Goal: Task Accomplishment & Management: Manage account settings

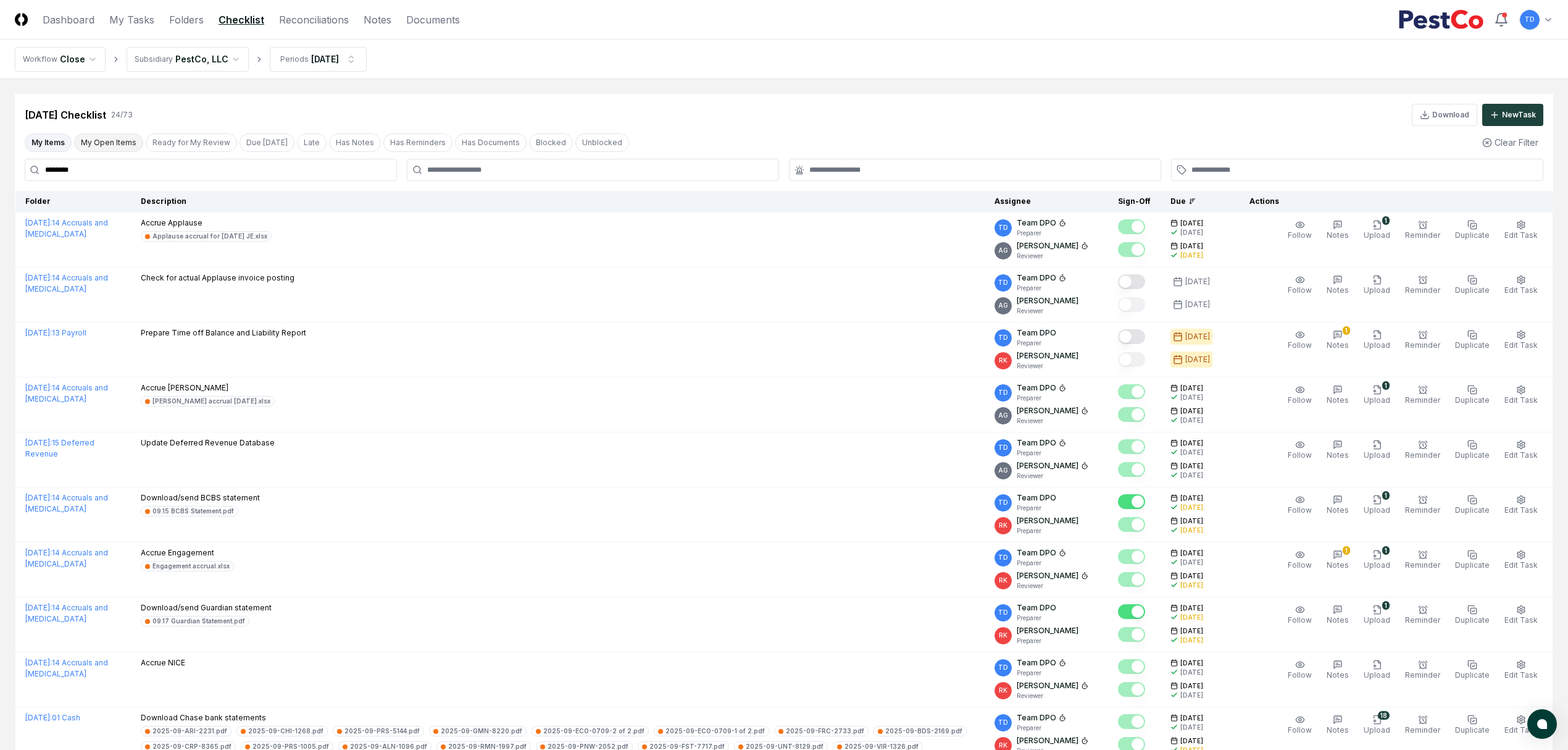
click at [85, 141] on button "My Open Items" at bounding box center [108, 143] width 69 height 18
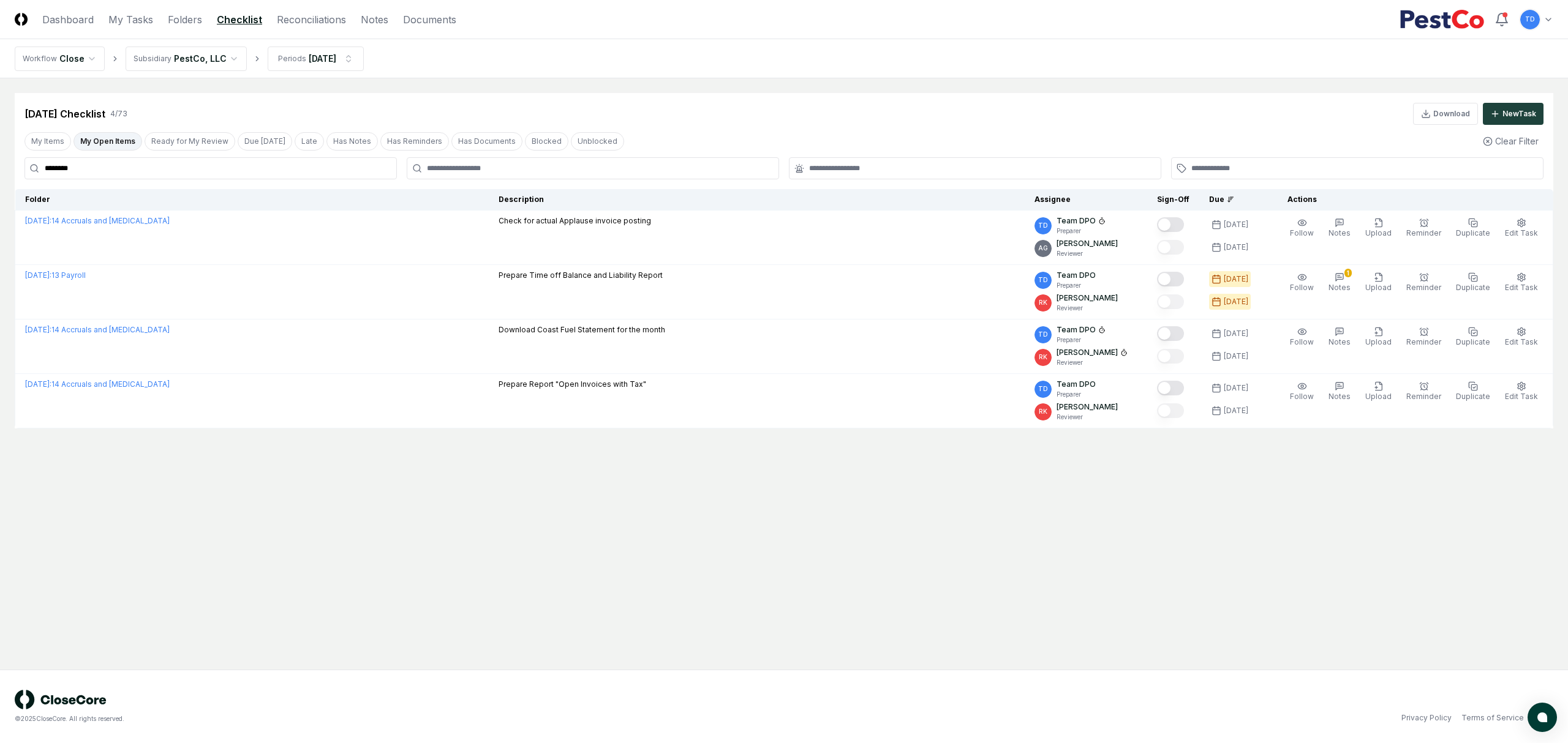
click at [71, 177] on input "********" at bounding box center [210, 168] width 372 height 22
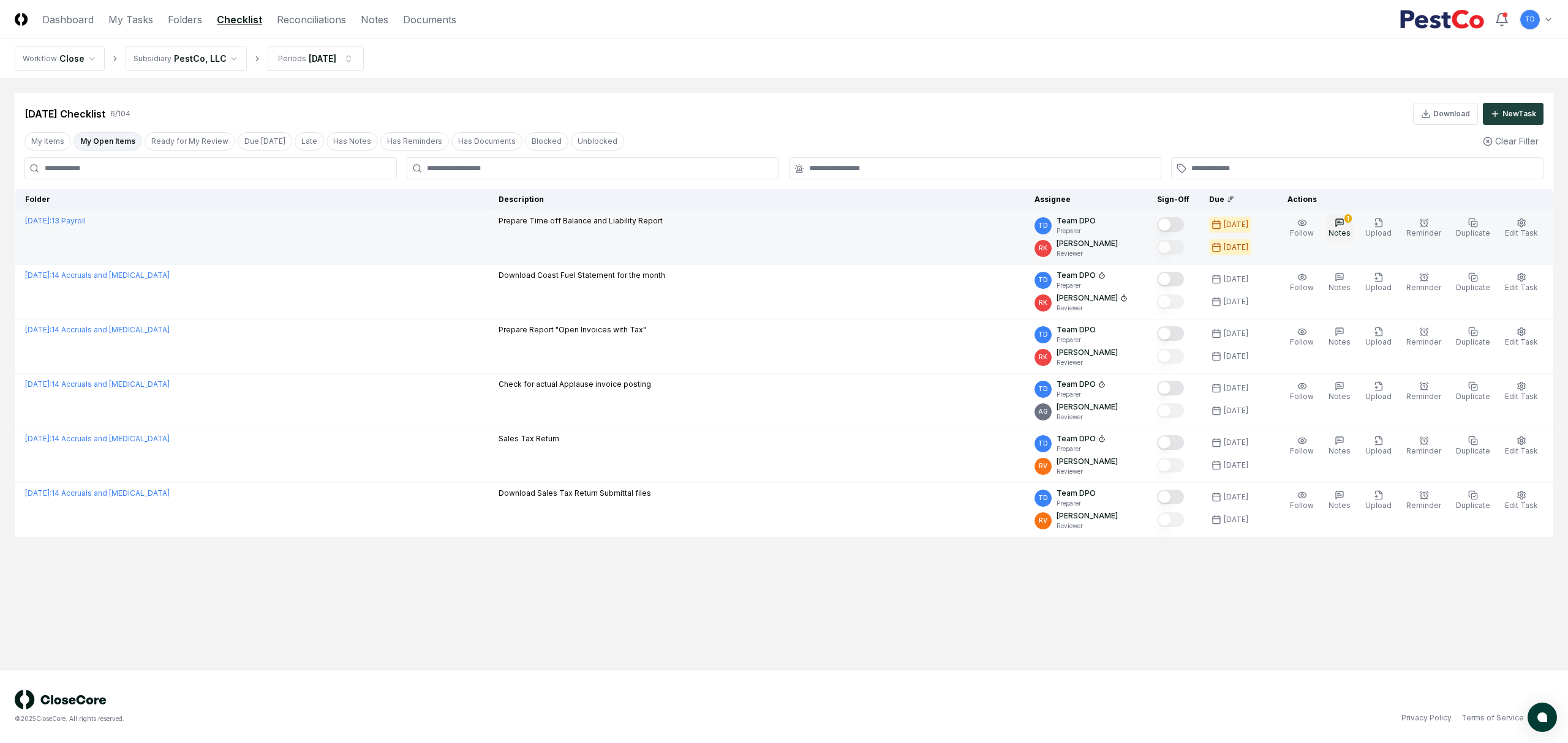
click at [1339, 231] on span "Notes" at bounding box center [1339, 233] width 22 height 9
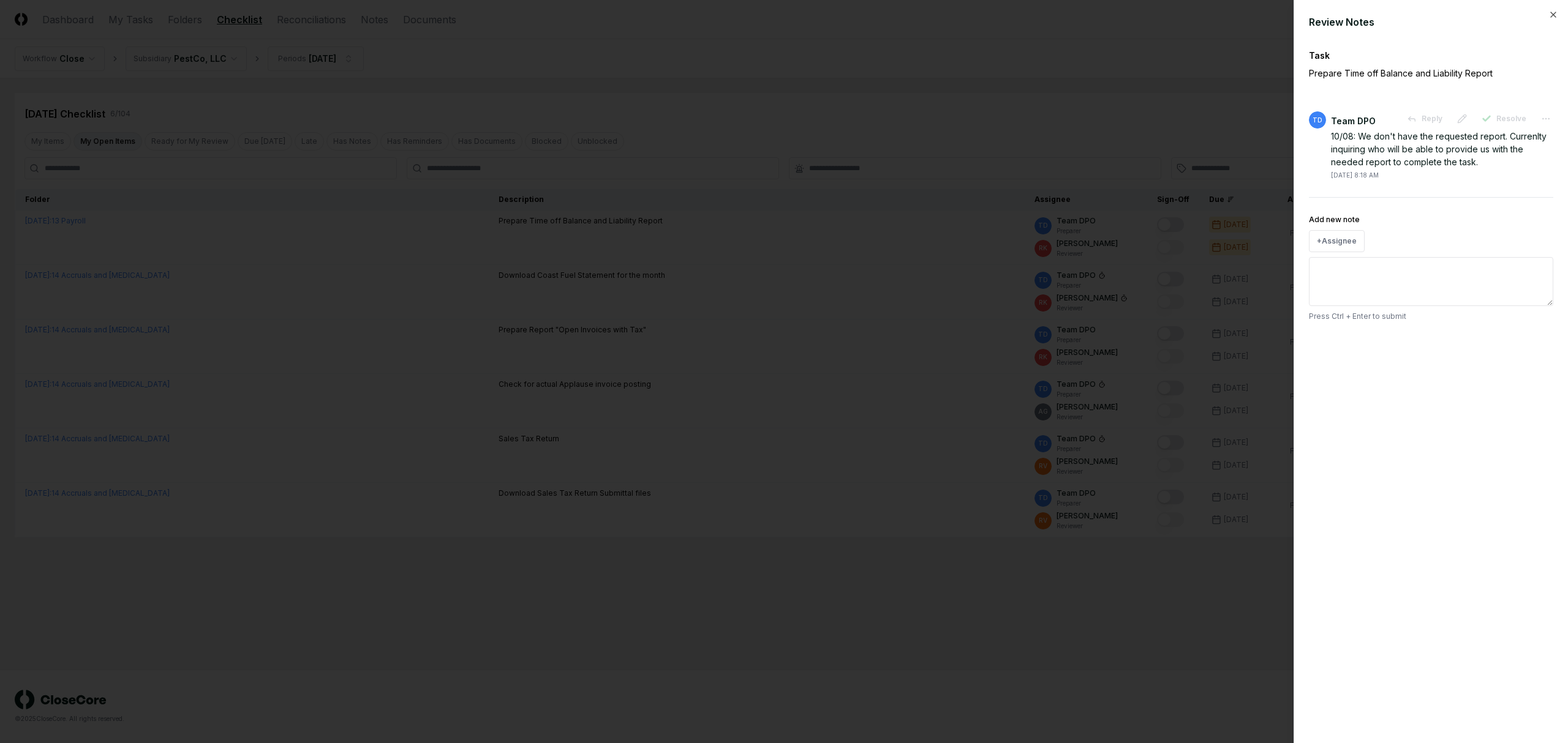
click at [991, 554] on div at bounding box center [784, 371] width 1568 height 743
